Goal: Transaction & Acquisition: Purchase product/service

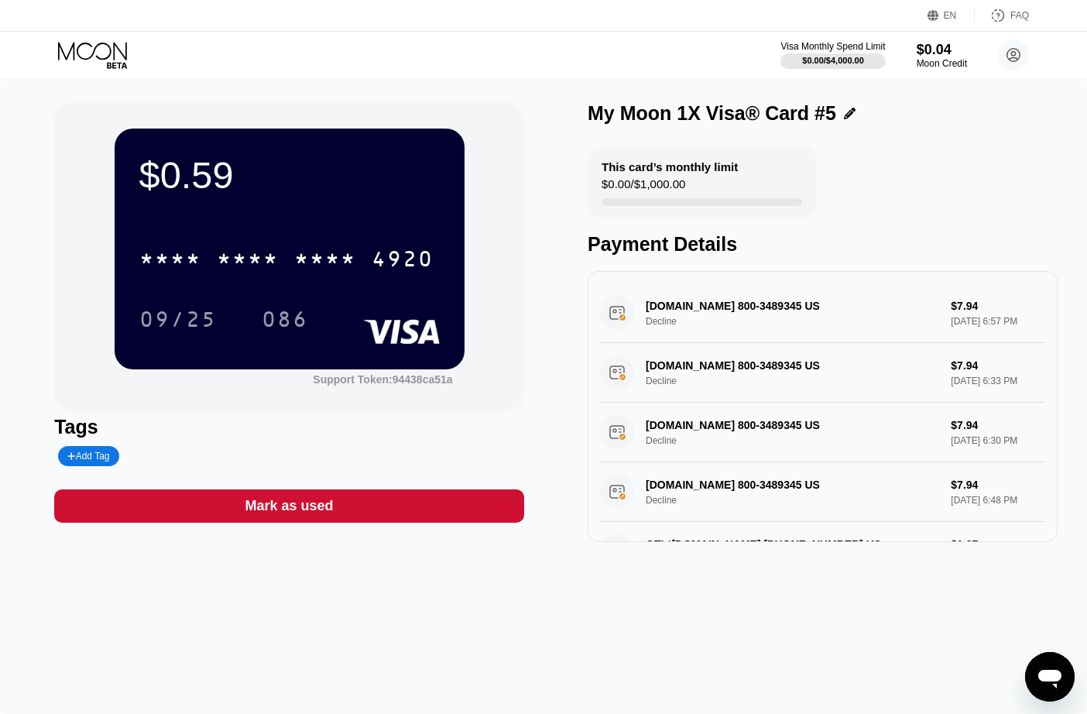
click at [94, 61] on icon at bounding box center [94, 55] width 72 height 27
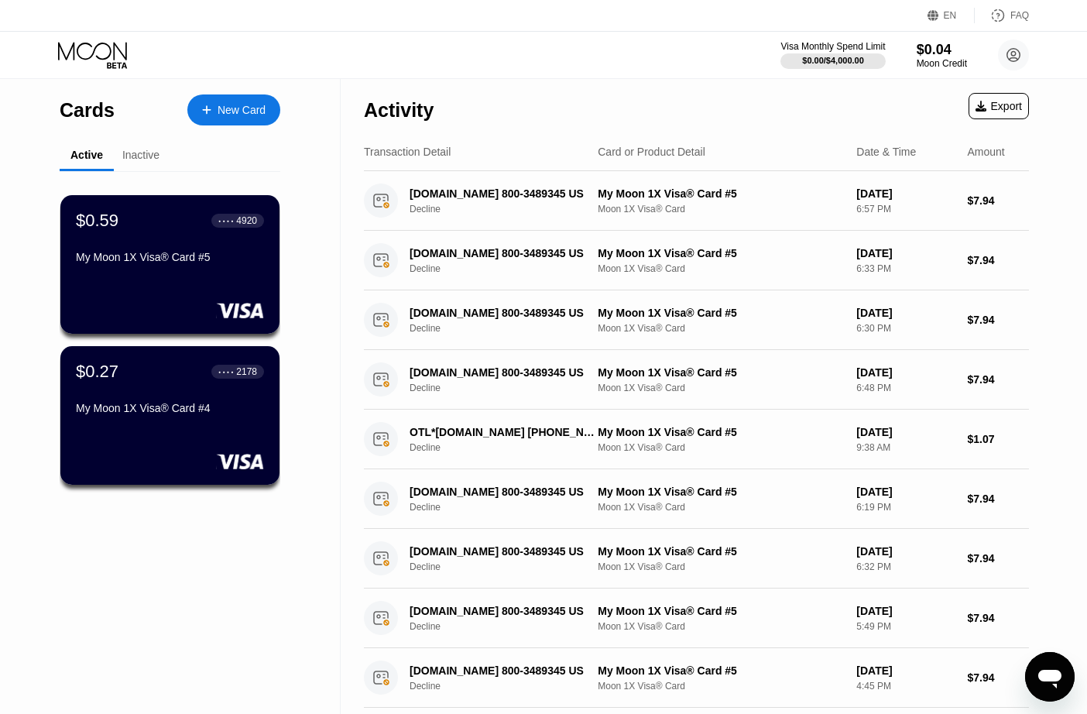
click at [141, 163] on div "Inactive" at bounding box center [141, 156] width 54 height 30
click at [133, 154] on div "Inactive" at bounding box center [140, 155] width 37 height 12
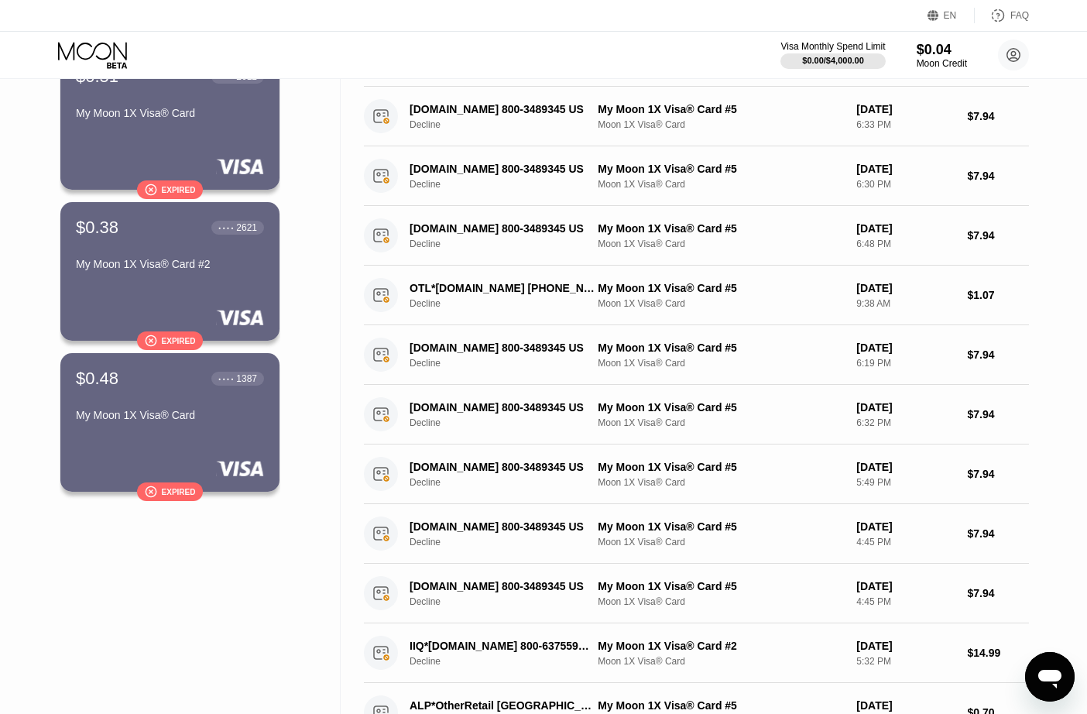
scroll to position [95, 0]
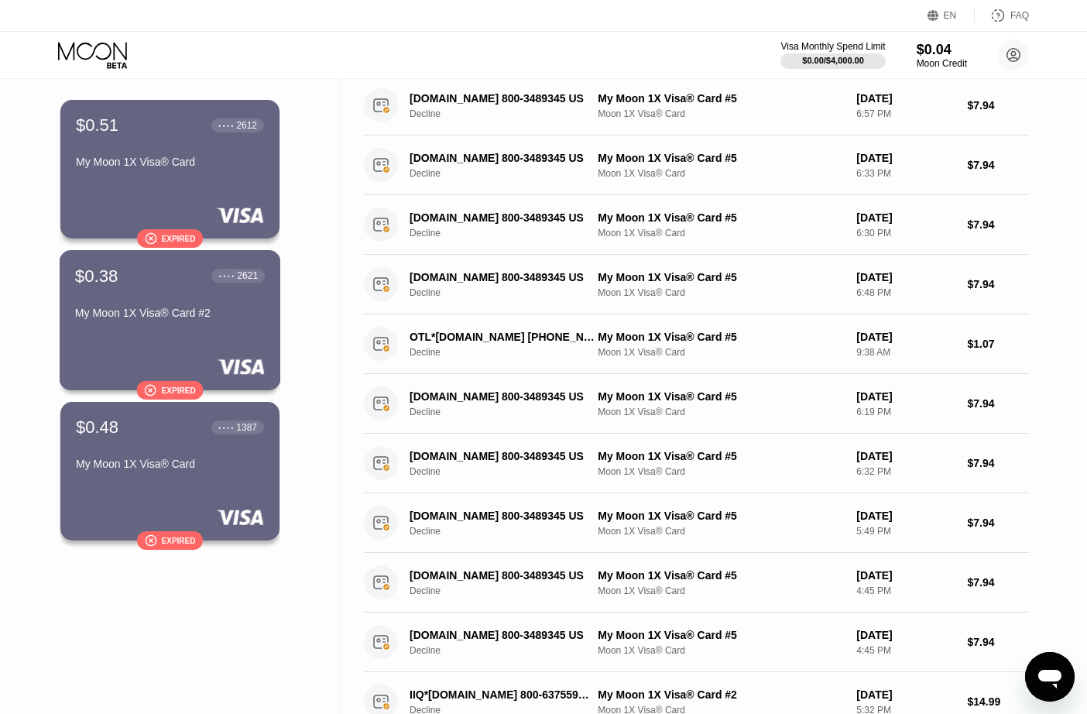
click at [219, 295] on div "$0.38 ● ● ● ● 2621 My Moon 1X Visa® Card #2" at bounding box center [170, 296] width 190 height 60
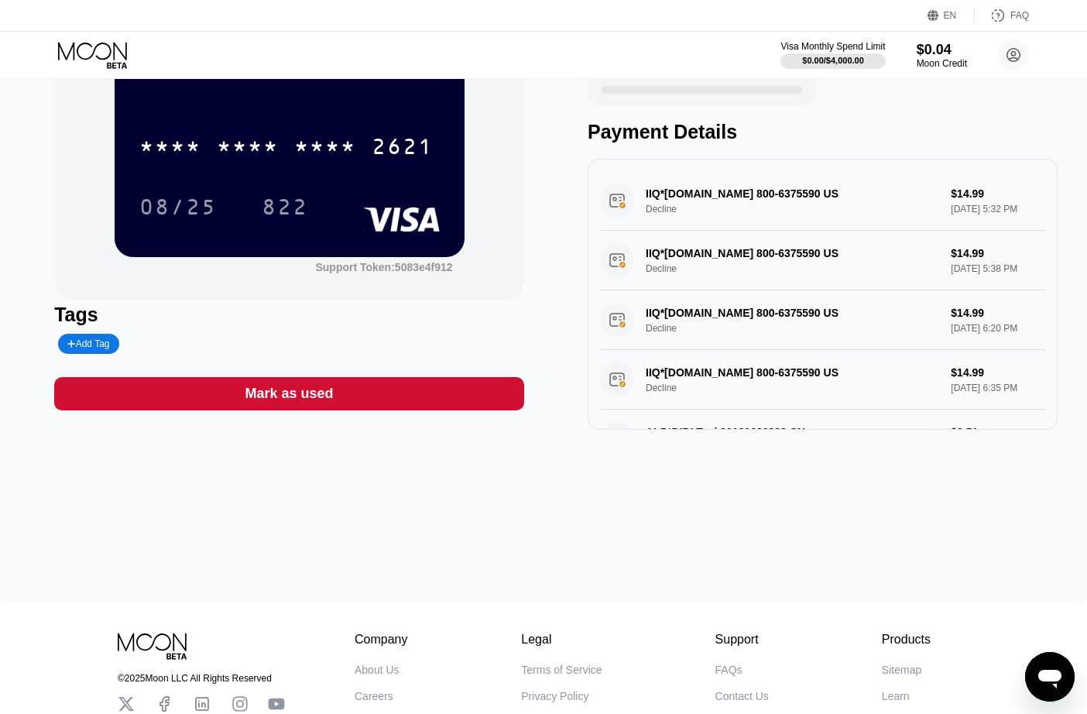
scroll to position [10, 0]
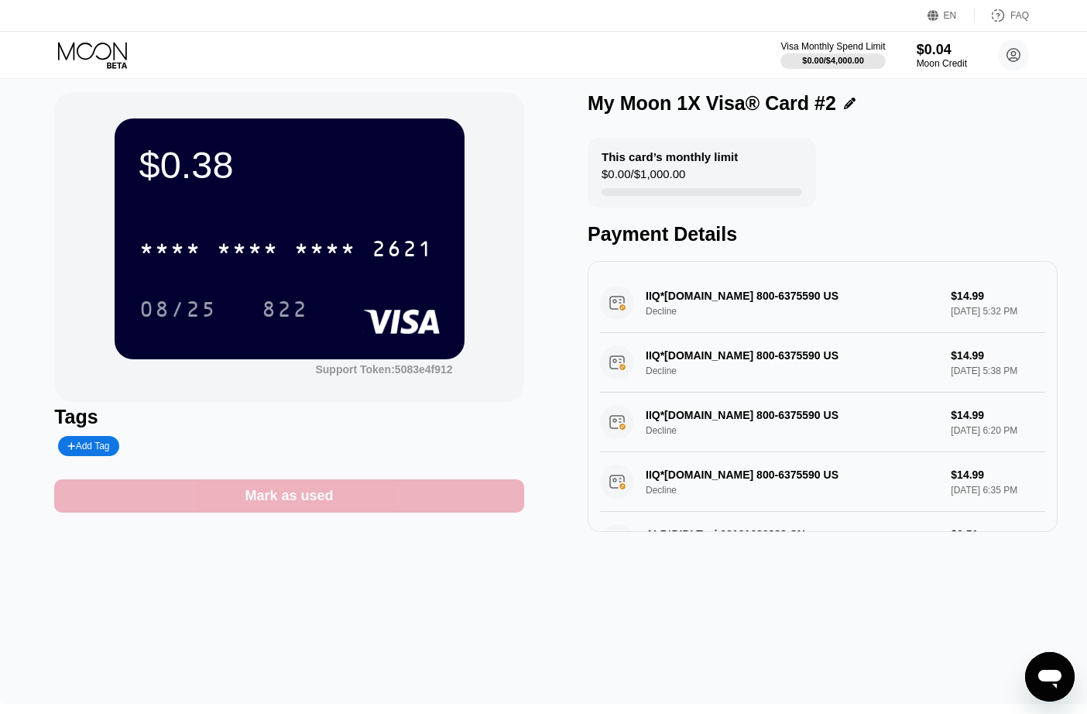
click at [389, 494] on div "Mark as used" at bounding box center [289, 495] width 470 height 33
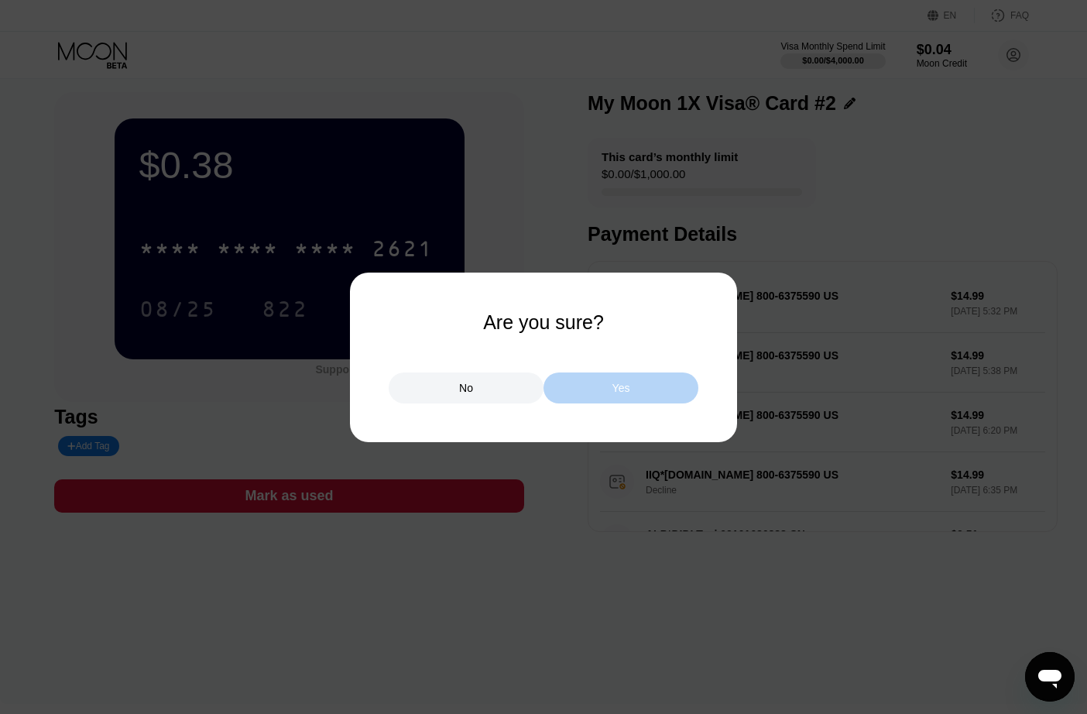
click at [622, 389] on div "Yes" at bounding box center [621, 388] width 18 height 14
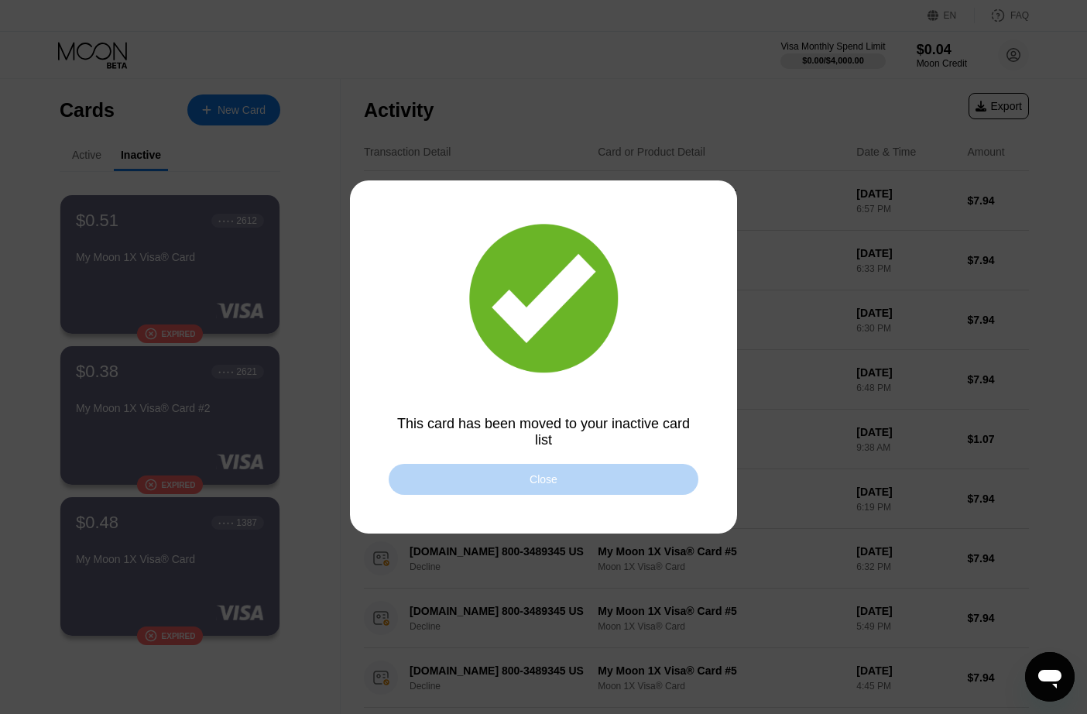
click at [524, 478] on div "Close" at bounding box center [544, 479] width 310 height 31
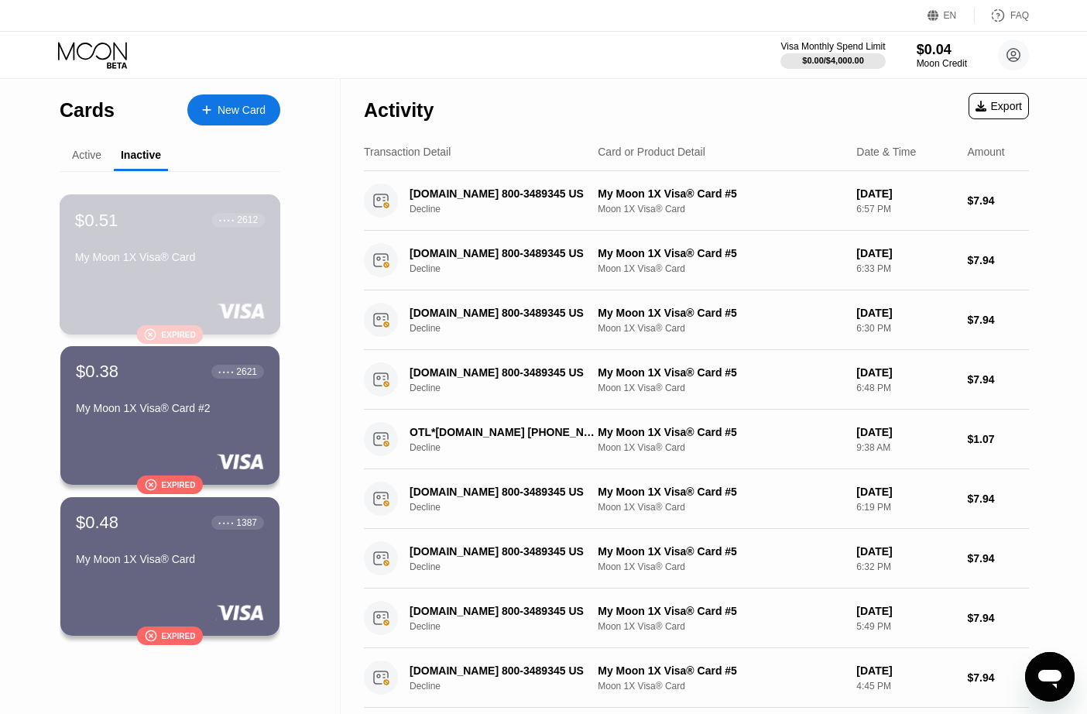
click at [199, 242] on div "$0.51 ● ● ● ● 2612 My Moon 1X Visa® Card" at bounding box center [170, 240] width 190 height 60
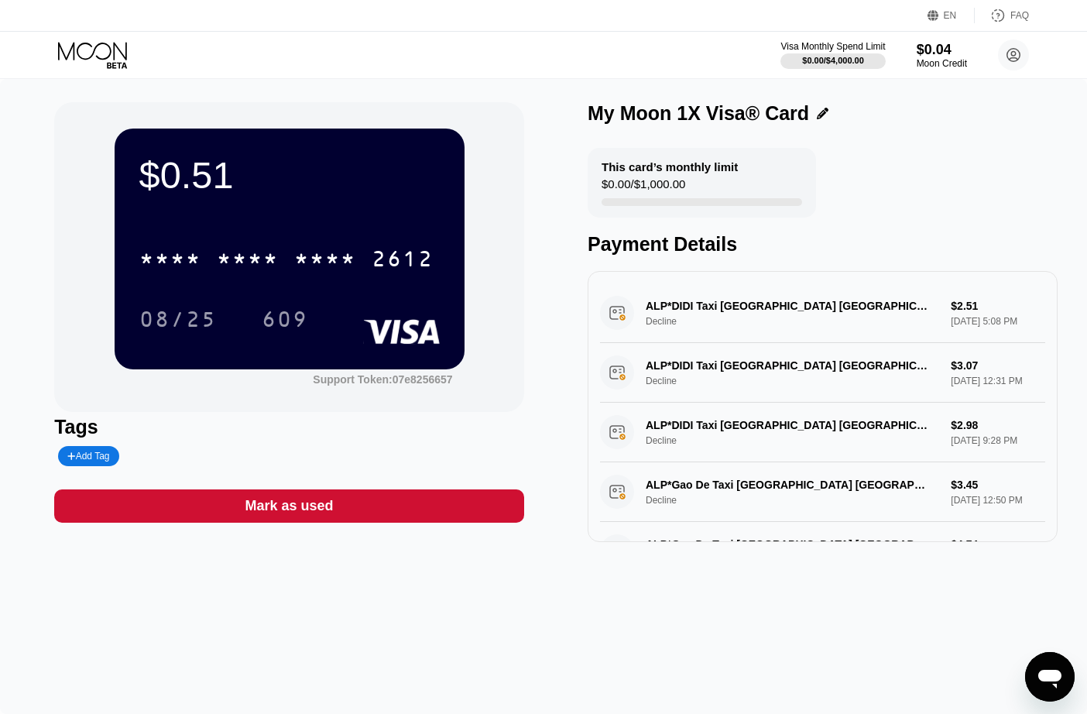
click at [374, 334] on rect at bounding box center [401, 331] width 77 height 25
click at [942, 56] on div "$0.04" at bounding box center [942, 49] width 52 height 16
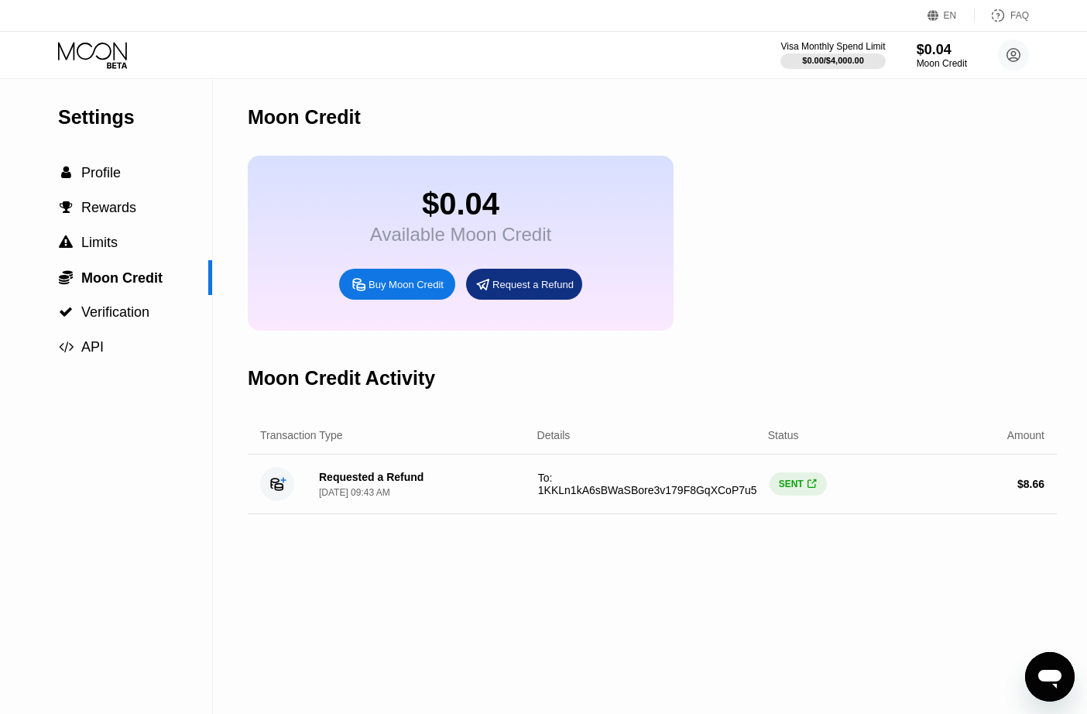
click at [96, 34] on div "Visa Monthly Spend Limit $0.00 / $4,000.00 $0.04 Moon Credit Ajayi Oluwafemi sn…" at bounding box center [543, 55] width 1087 height 46
click at [94, 53] on icon at bounding box center [94, 55] width 72 height 27
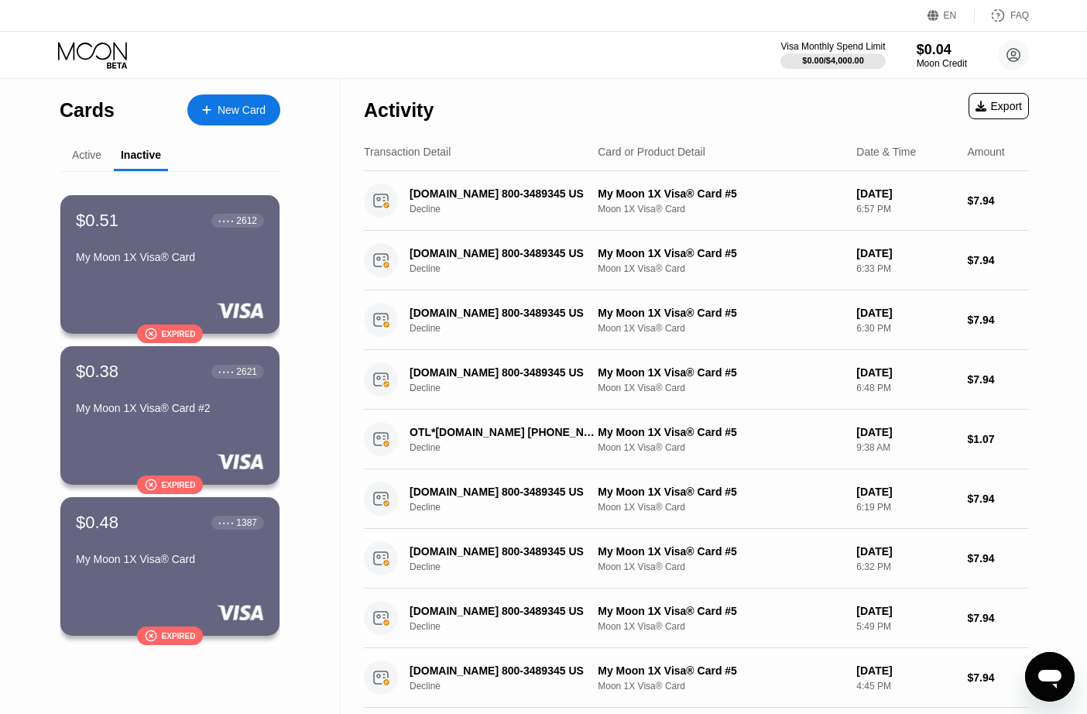
click at [238, 102] on div "New Card" at bounding box center [233, 109] width 93 height 31
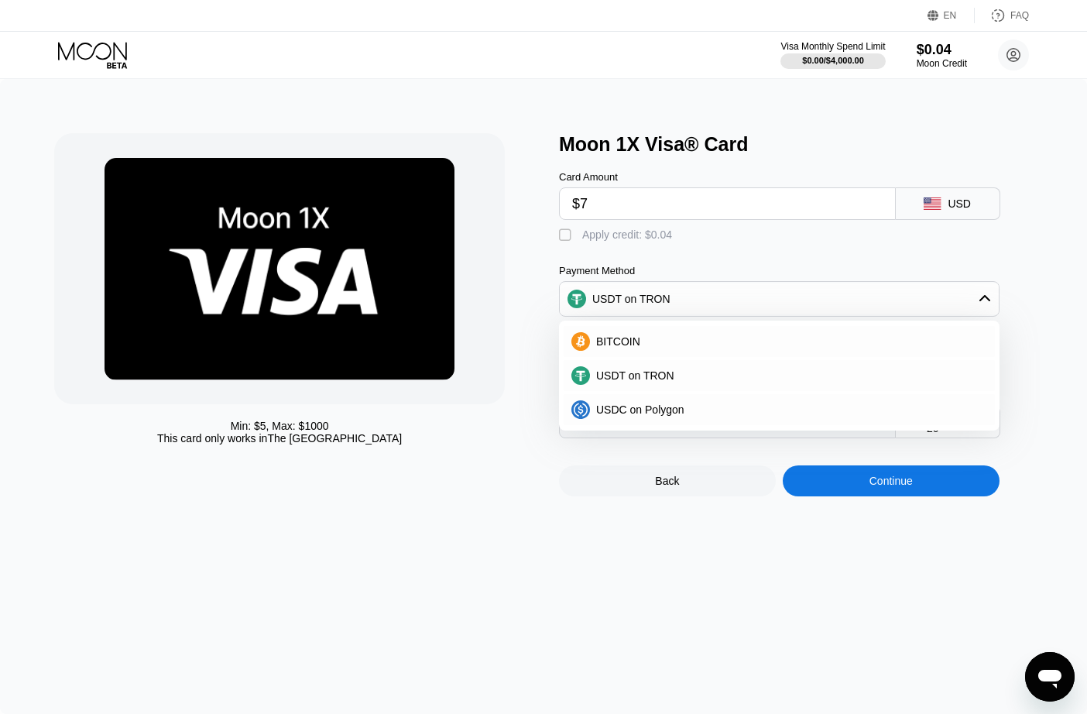
click at [580, 201] on input "$7" at bounding box center [727, 203] width 310 height 31
click at [585, 201] on input "$7" at bounding box center [727, 203] width 310 height 31
click at [586, 201] on input "$7" at bounding box center [727, 203] width 310 height 31
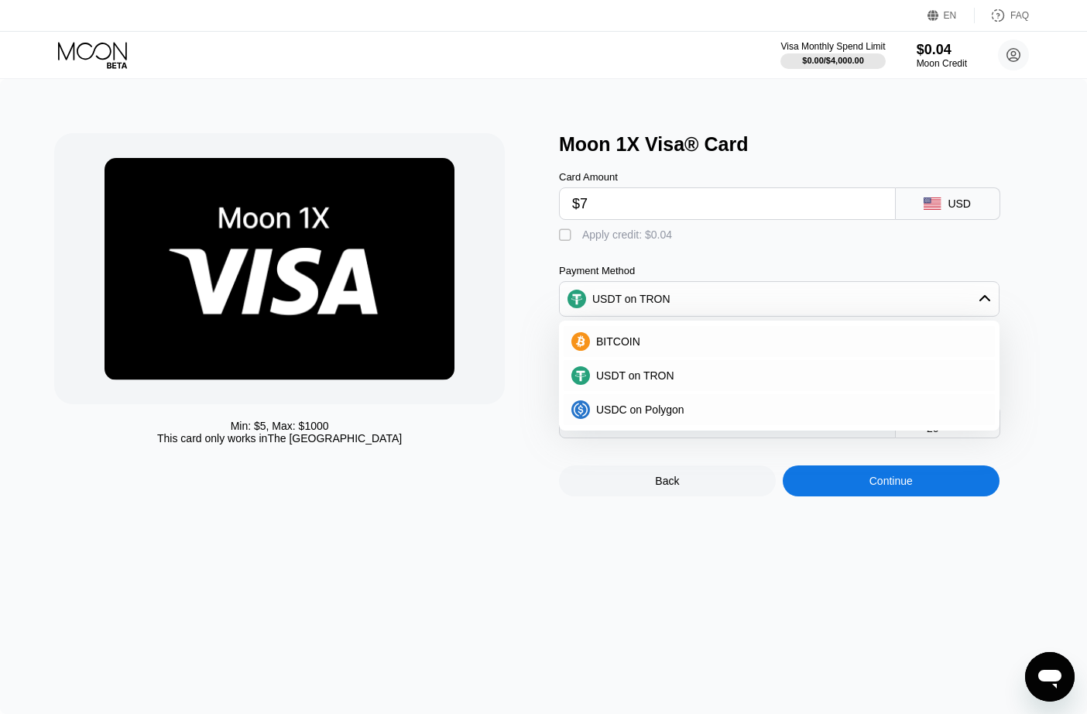
type input "$9"
type input "10.60"
type input "$9"
click at [526, 436] on div "Min: $ 5 , Max: $ 1000 This card only works in The United States" at bounding box center [298, 314] width 489 height 363
click at [627, 372] on span "USDT on TRON" at bounding box center [635, 375] width 78 height 12
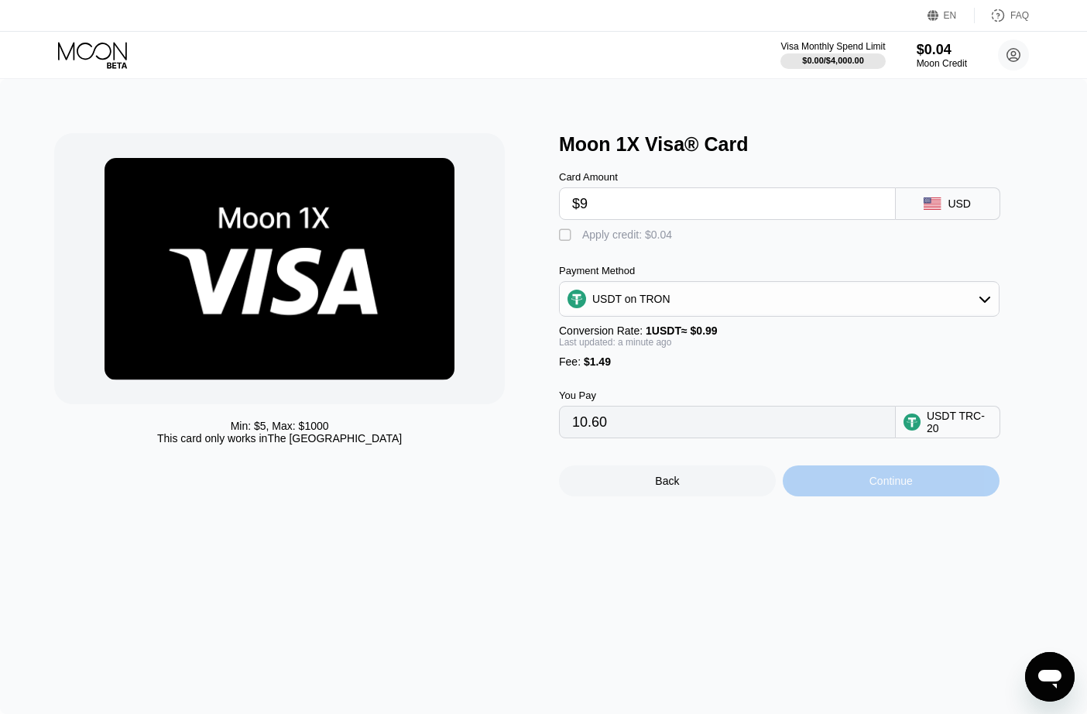
click at [857, 481] on div "Continue" at bounding box center [891, 480] width 217 height 31
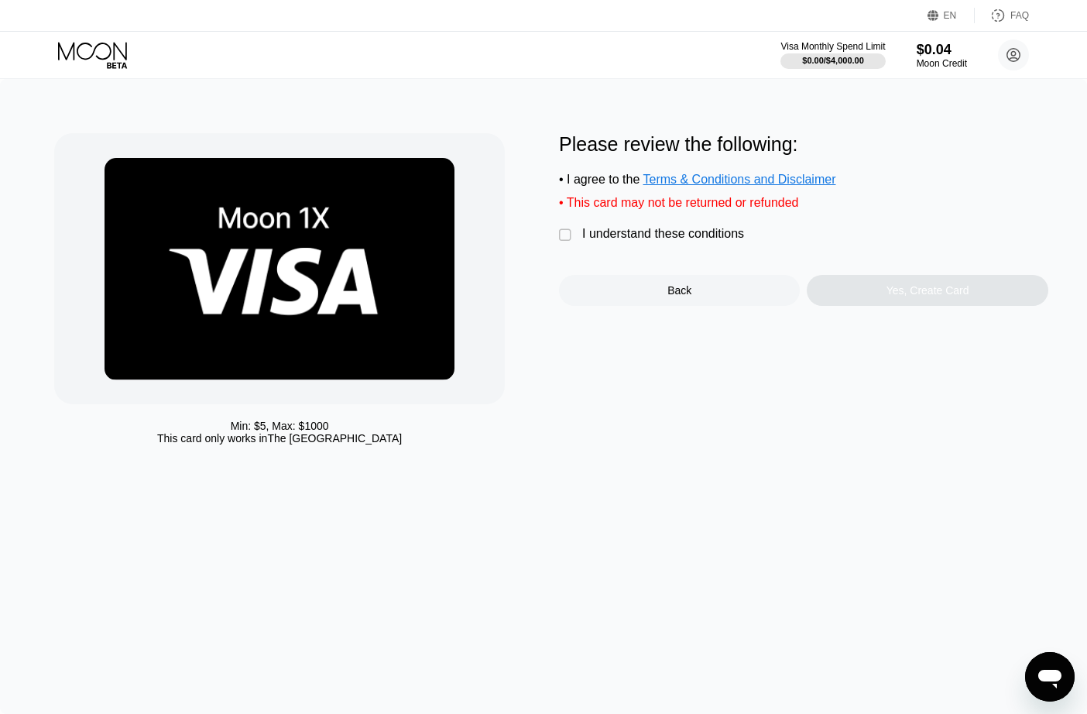
click at [565, 228] on div "Please review the following: • I agree to the Terms & Conditions and Disclaimer…" at bounding box center [803, 219] width 489 height 173
click at [567, 235] on div "" at bounding box center [566, 235] width 15 height 15
click at [840, 286] on div "Yes, Create Card" at bounding box center [927, 290] width 241 height 31
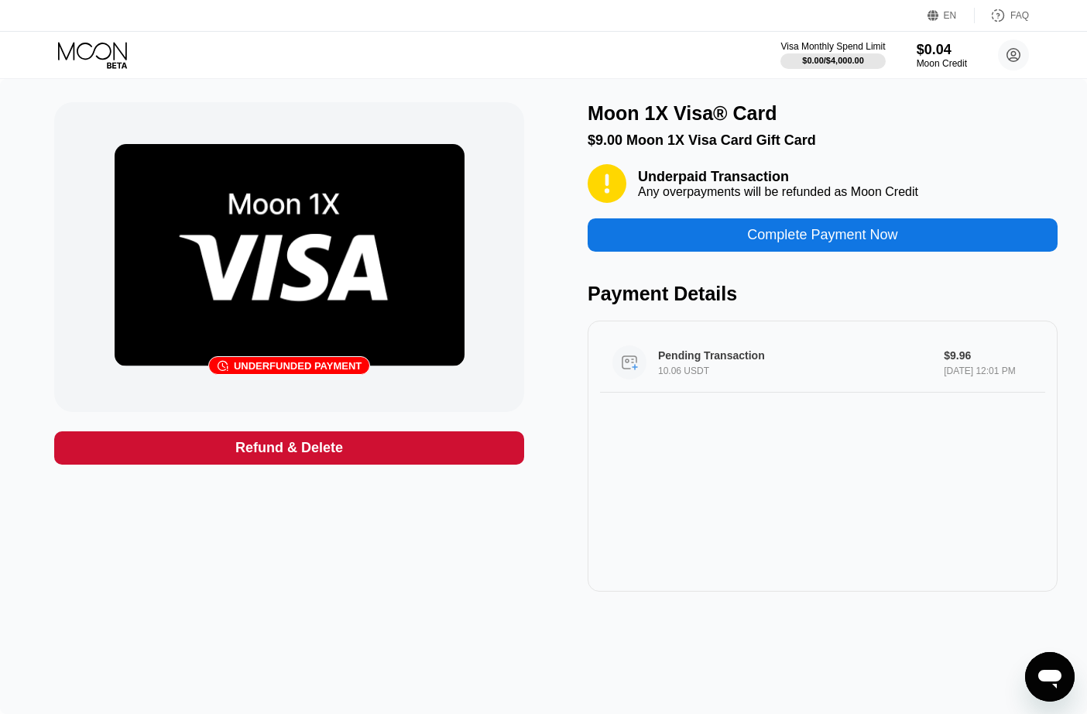
click at [749, 357] on div "Pending Transaction" at bounding box center [791, 355] width 267 height 12
click at [110, 51] on icon at bounding box center [92, 51] width 69 height 18
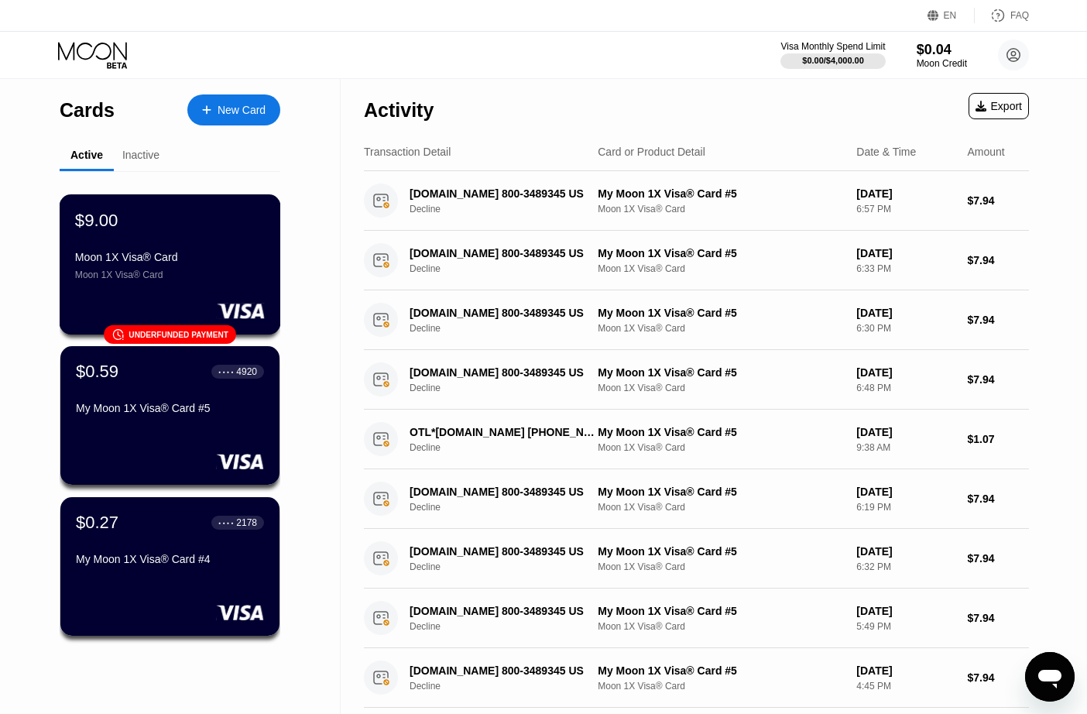
click at [127, 255] on div "Moon 1X Visa® Card" at bounding box center [170, 257] width 190 height 12
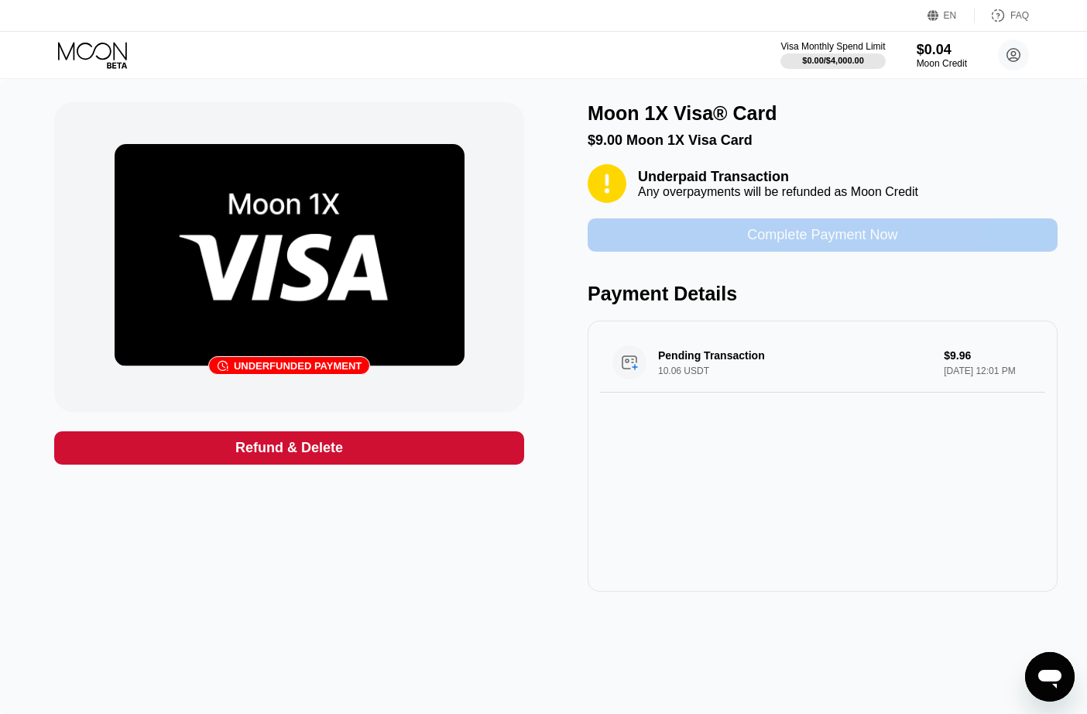
click at [708, 223] on div "Complete Payment Now" at bounding box center [823, 234] width 470 height 33
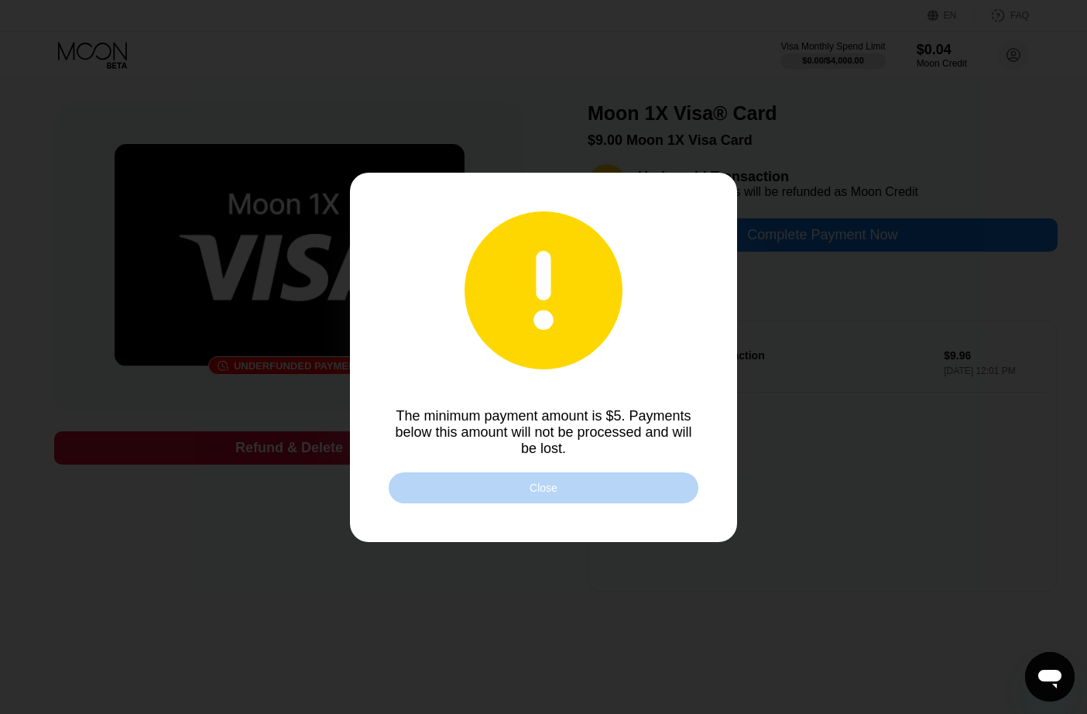
click at [560, 493] on div "Close" at bounding box center [544, 487] width 310 height 31
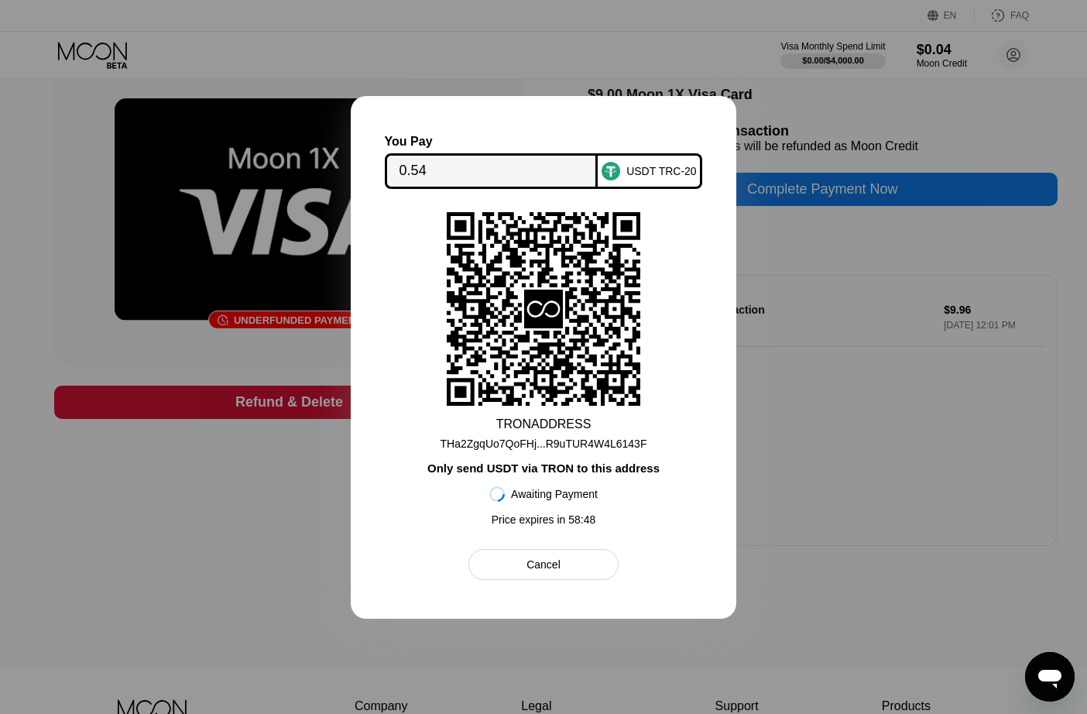
scroll to position [44, 0]
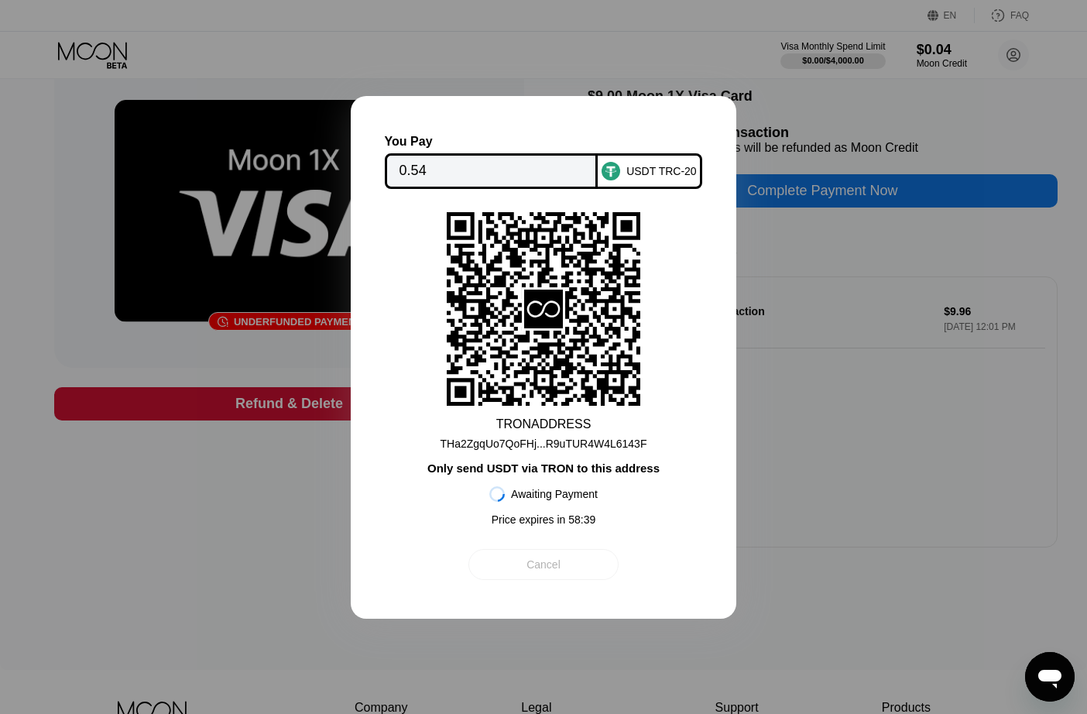
click at [526, 561] on div "Cancel" at bounding box center [543, 564] width 34 height 14
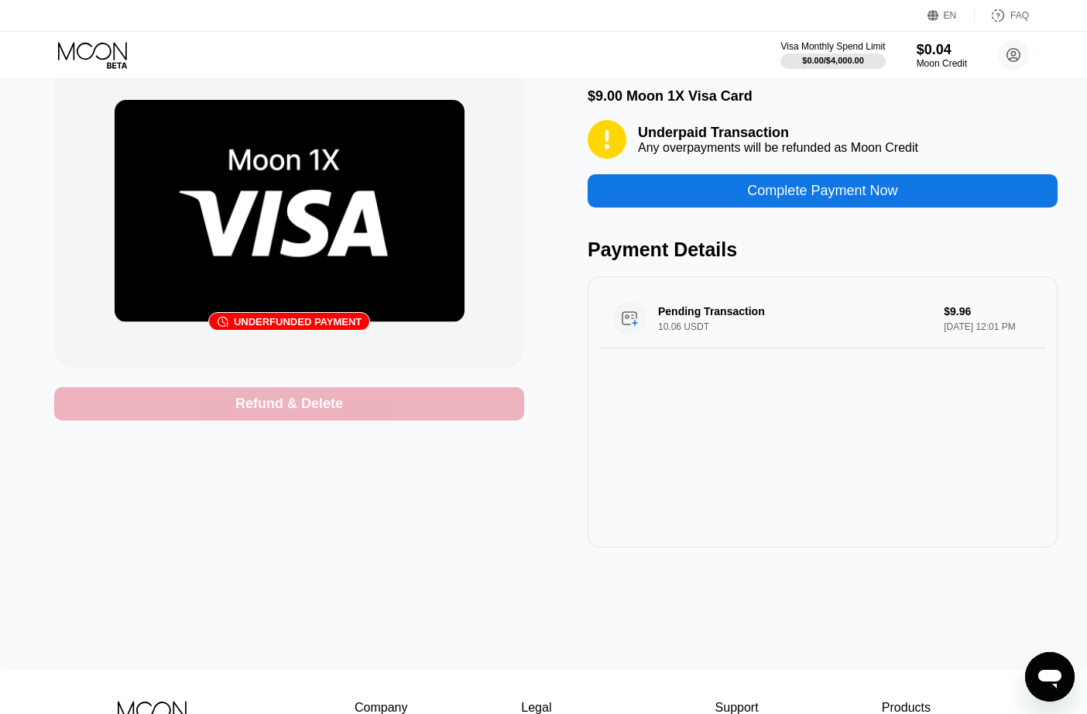
click at [304, 406] on div "Refund & Delete" at bounding box center [289, 404] width 108 height 18
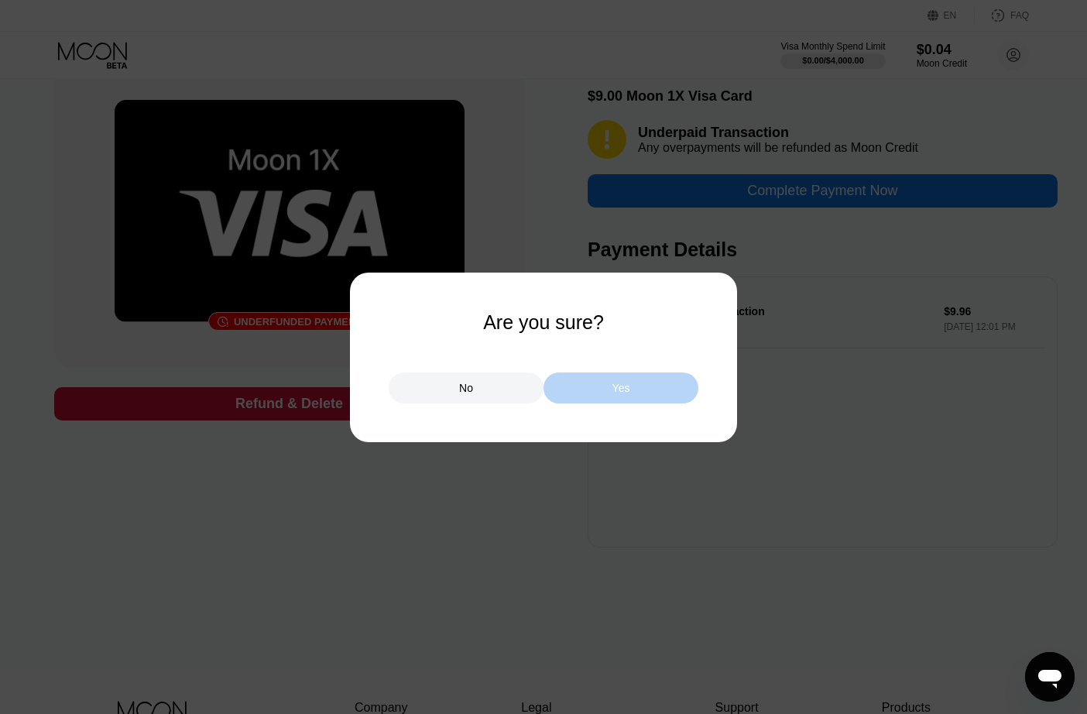
click at [578, 388] on div "Yes" at bounding box center [620, 387] width 155 height 31
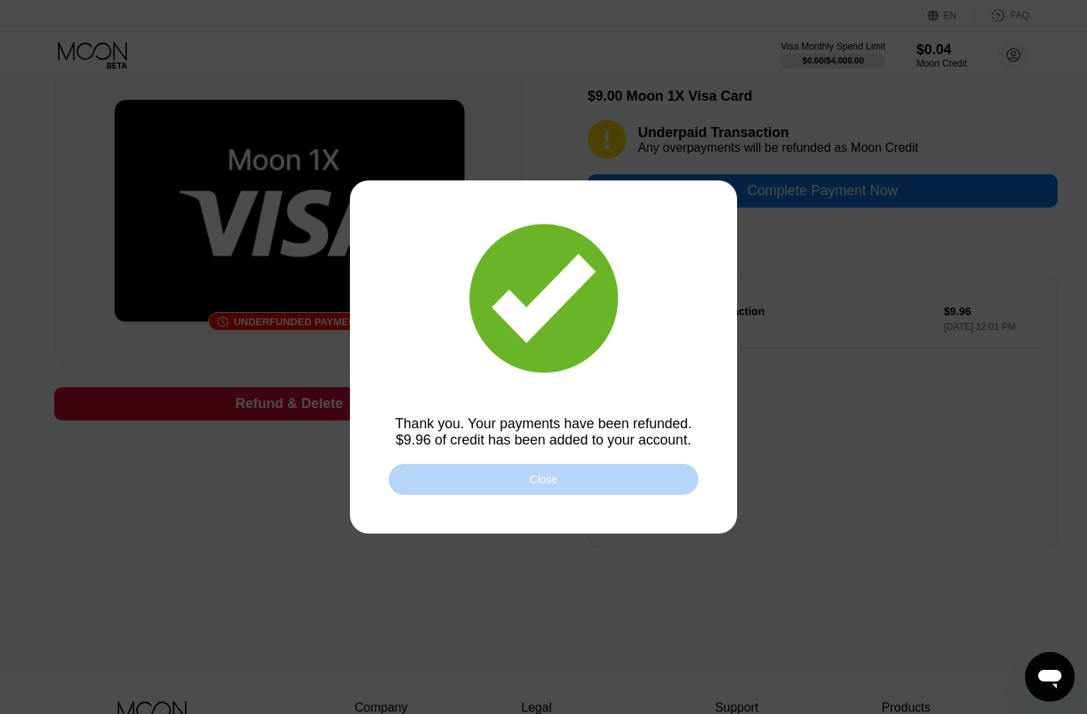
click at [567, 482] on div "Close" at bounding box center [544, 479] width 310 height 31
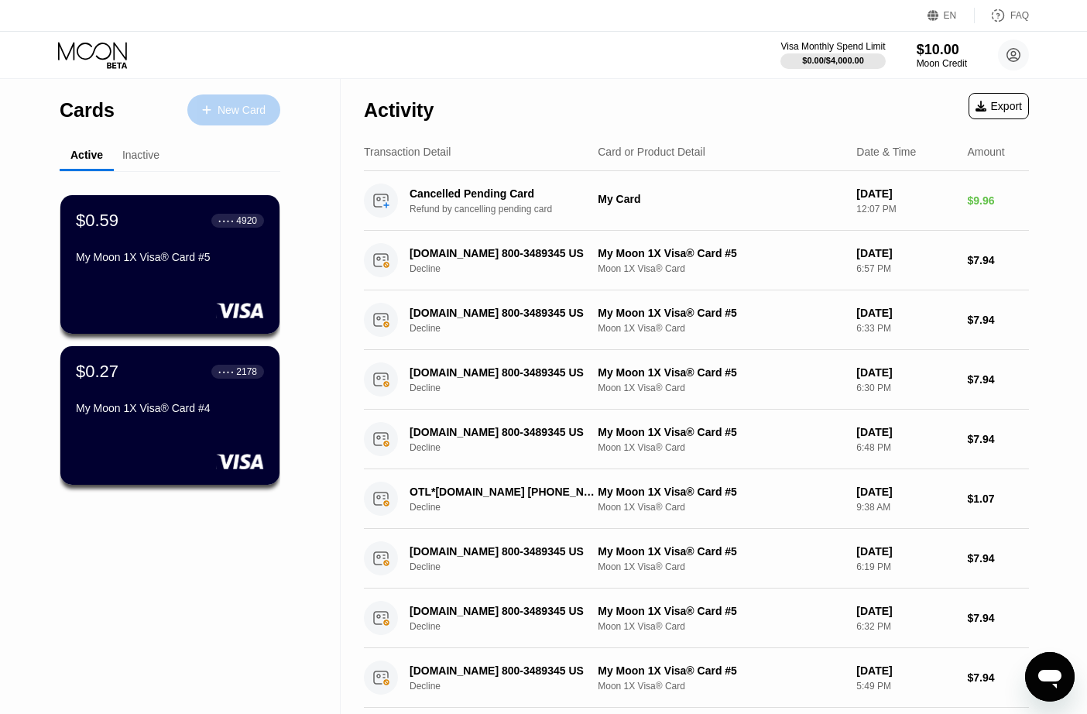
click at [237, 108] on div "New Card" at bounding box center [242, 110] width 48 height 13
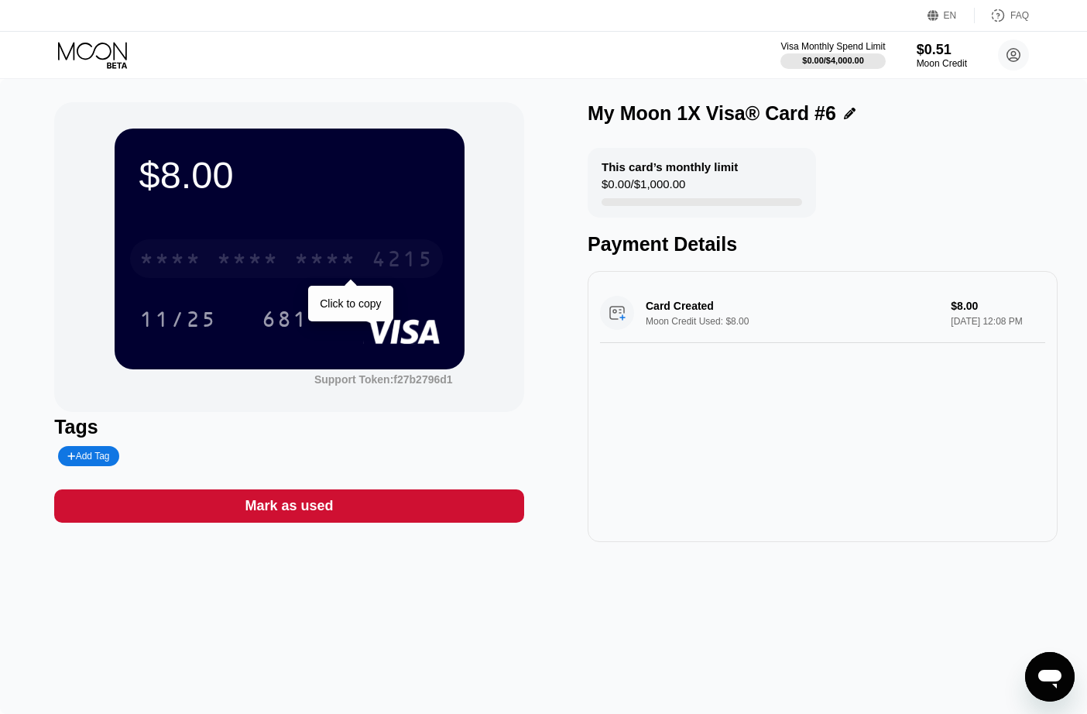
click at [357, 266] on div "* * * * * * * * * * * * 4215" at bounding box center [286, 258] width 313 height 39
click at [298, 267] on div "* * * *" at bounding box center [325, 261] width 62 height 25
